Goal: Transaction & Acquisition: Book appointment/travel/reservation

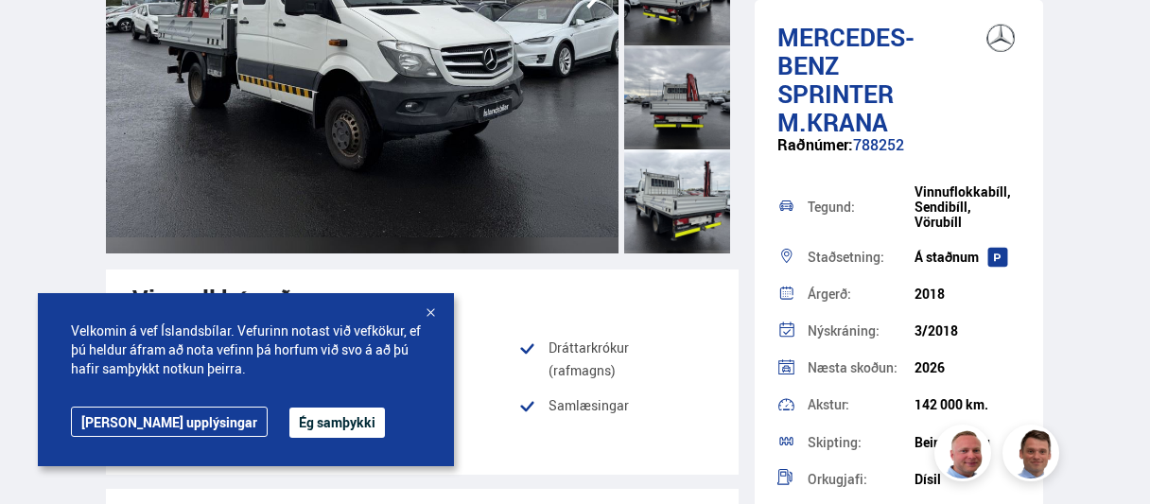
click at [289, 419] on button "Ég samþykki" at bounding box center [336, 422] width 95 height 30
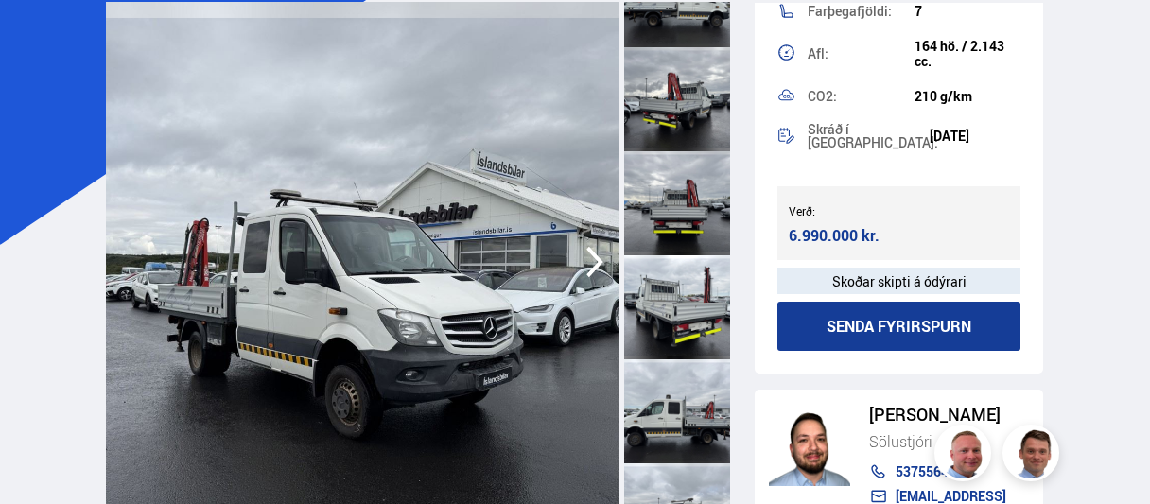
scroll to position [651, 0]
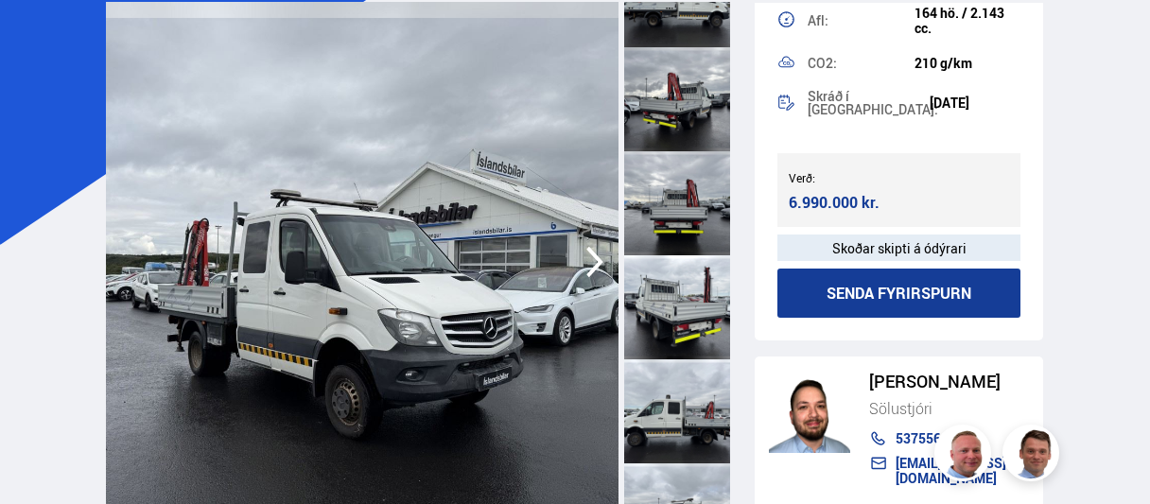
click at [682, 107] on div at bounding box center [677, 99] width 106 height 104
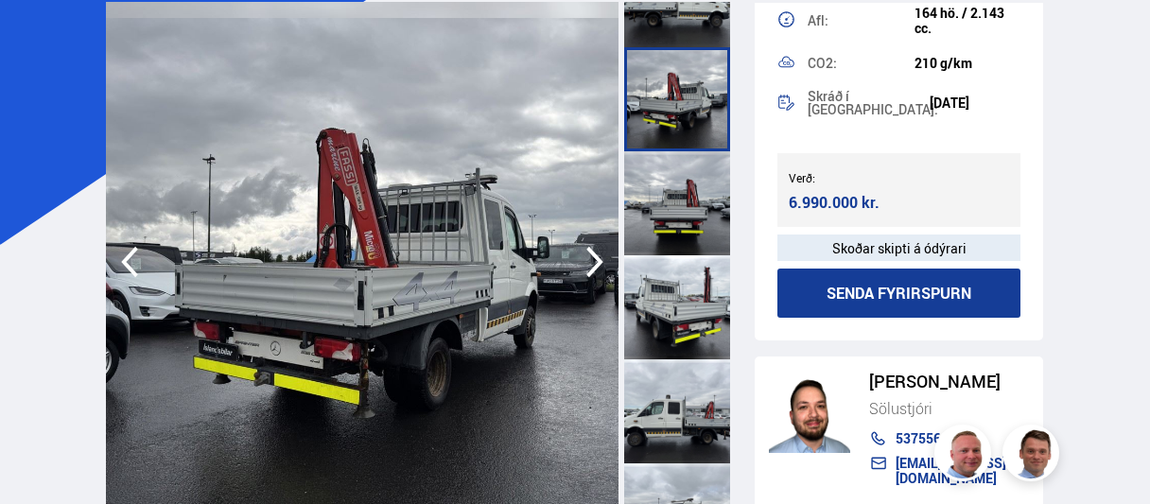
click at [680, 190] on div at bounding box center [677, 203] width 106 height 104
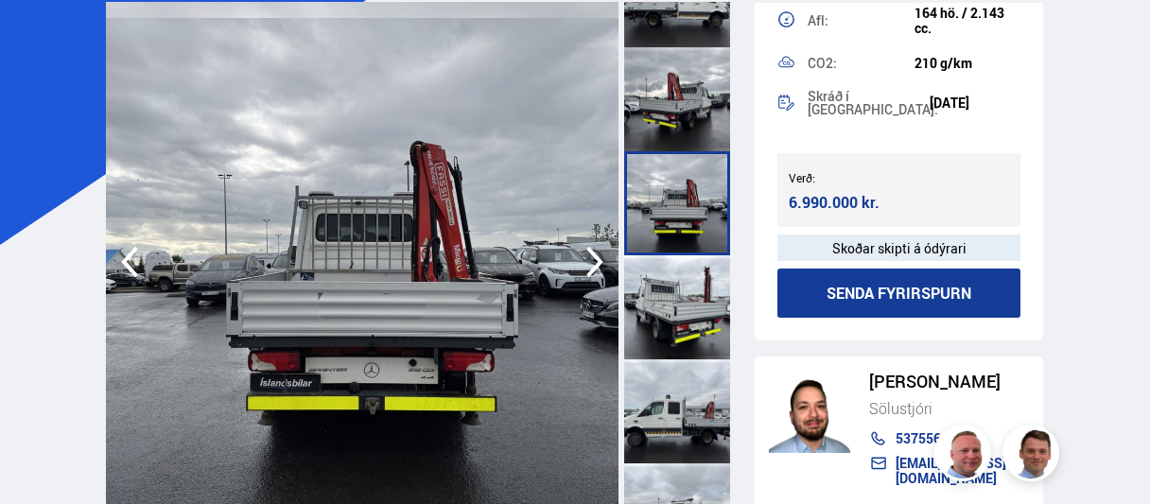
click at [679, 297] on div at bounding box center [677, 307] width 106 height 104
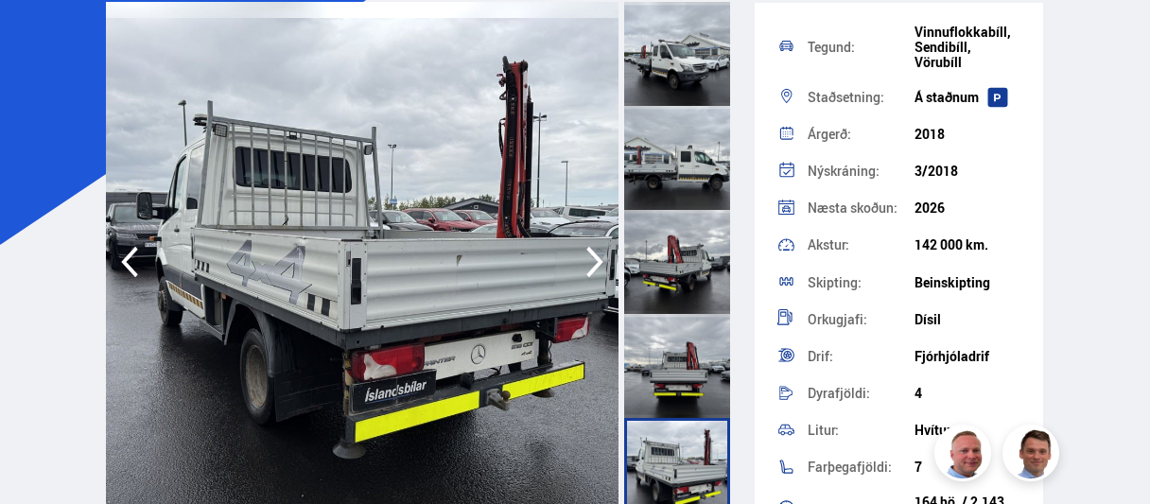
scroll to position [0, 0]
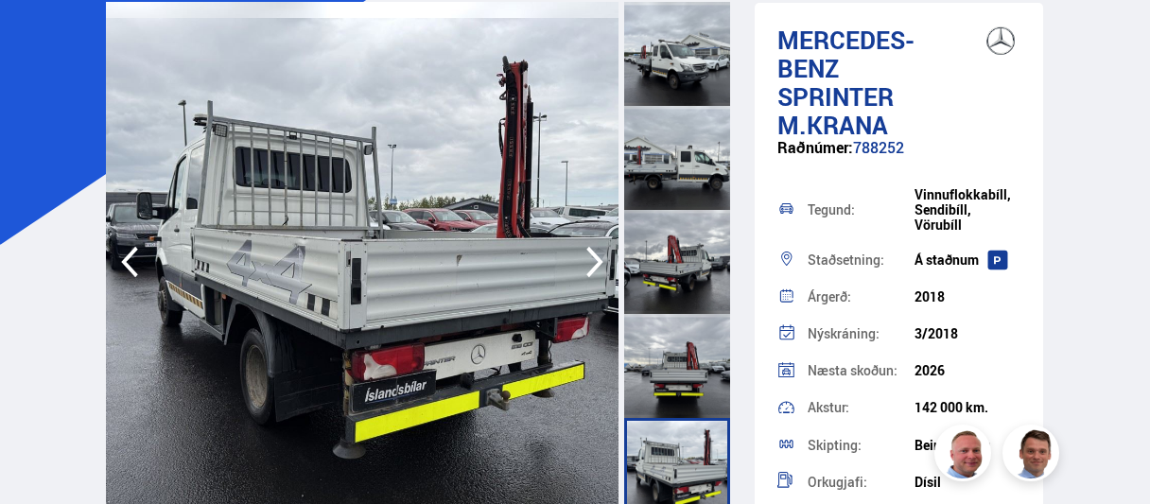
click at [598, 257] on icon "button" at bounding box center [594, 262] width 17 height 31
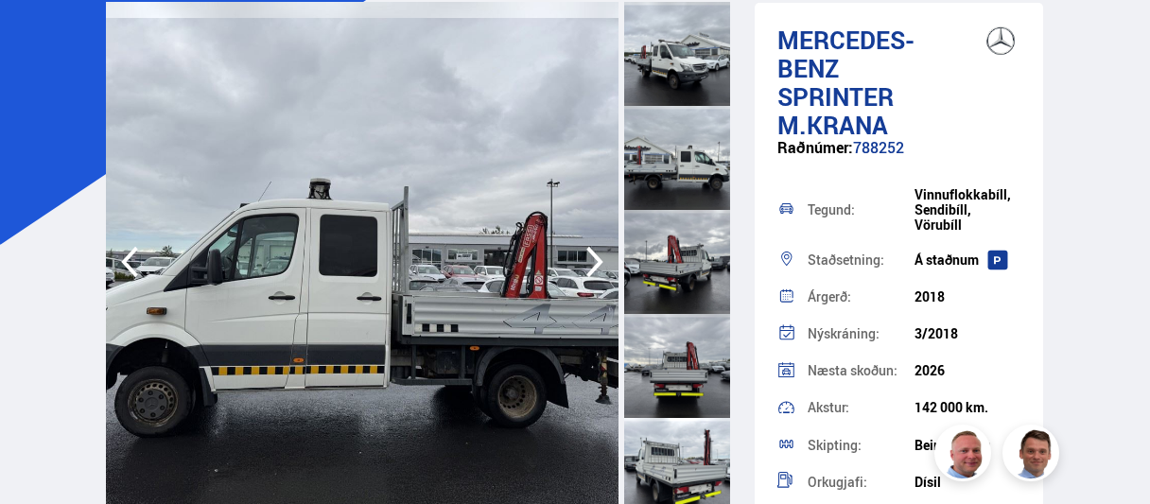
click at [598, 257] on icon "button" at bounding box center [594, 262] width 17 height 31
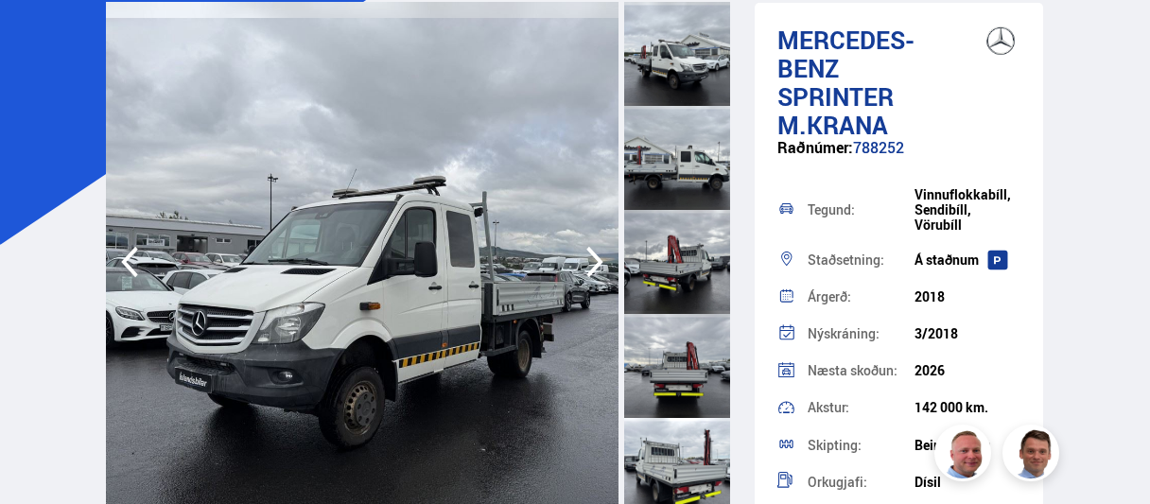
click at [598, 257] on icon "button" at bounding box center [594, 262] width 17 height 31
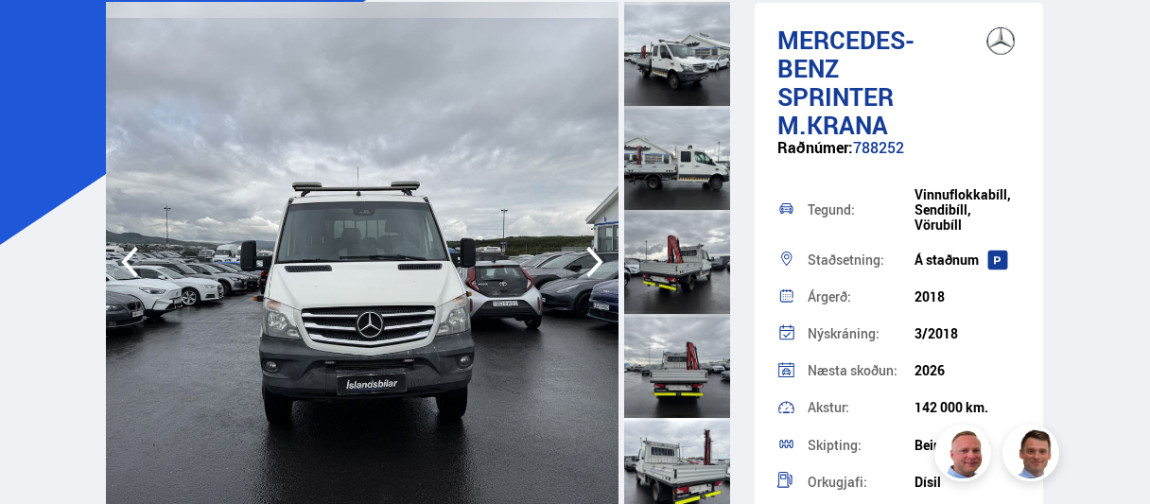
click at [598, 257] on icon "button" at bounding box center [594, 262] width 17 height 31
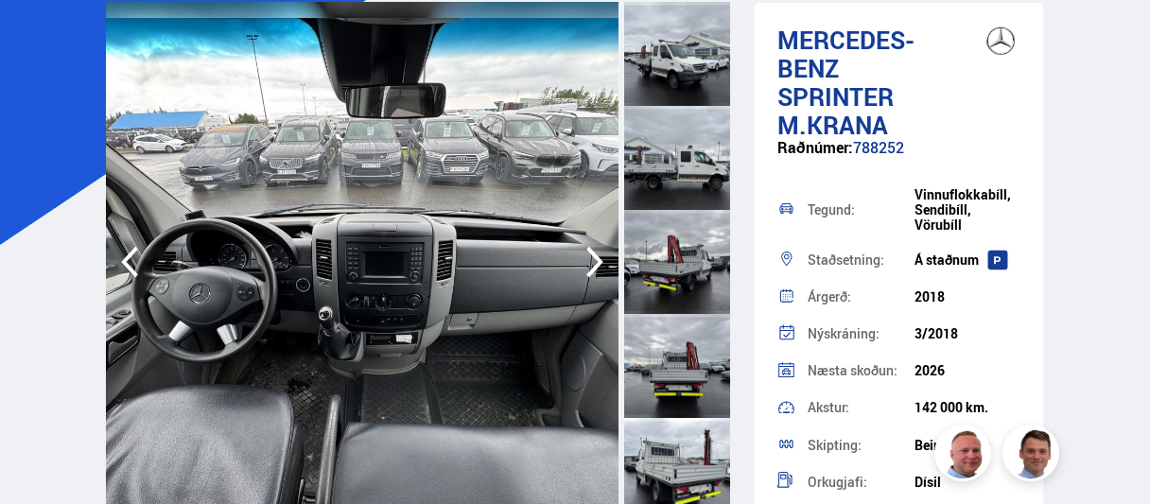
click at [598, 257] on icon "button" at bounding box center [594, 262] width 17 height 31
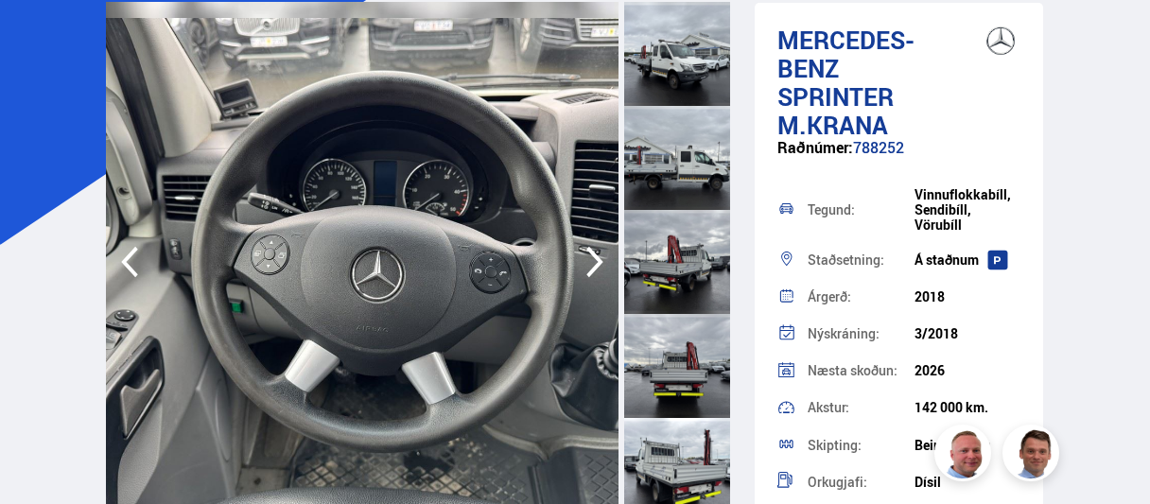
click at [598, 257] on icon "button" at bounding box center [594, 262] width 17 height 31
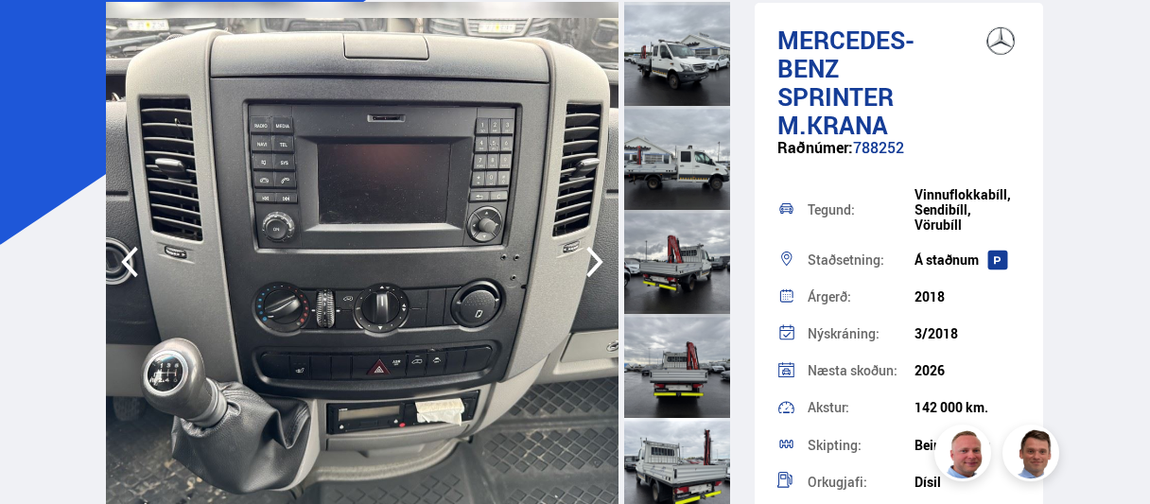
click at [598, 257] on icon "button" at bounding box center [594, 262] width 17 height 31
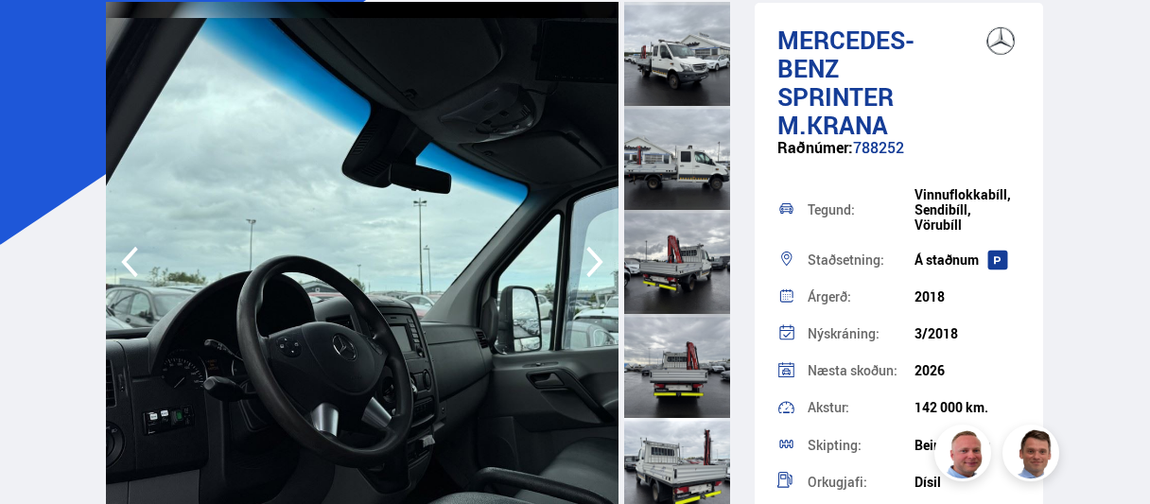
click at [598, 257] on icon "button" at bounding box center [594, 262] width 17 height 31
